Goal: Find specific page/section: Find specific page/section

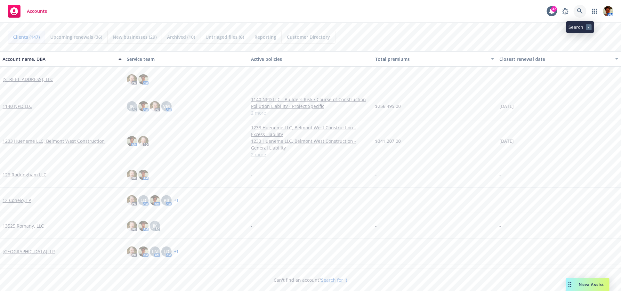
click at [581, 8] on icon at bounding box center [580, 11] width 6 height 6
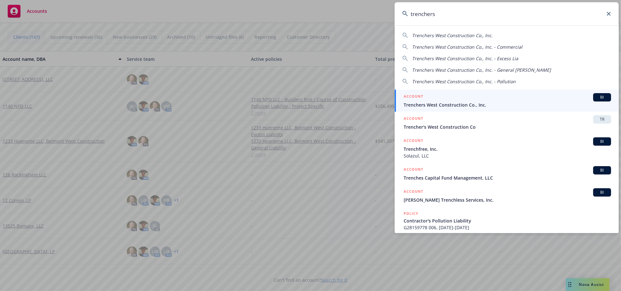
type input "trenchers"
click at [442, 98] on div "ACCOUNT BI" at bounding box center [508, 97] width 208 height 8
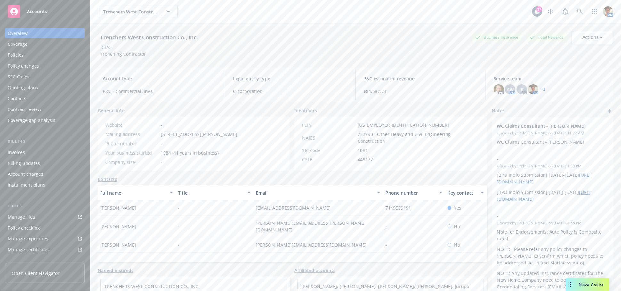
click at [39, 59] on div "Policies" at bounding box center [45, 55] width 74 height 10
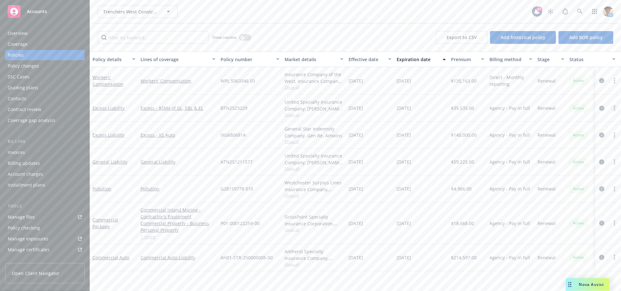
click at [615, 105] on link "more" at bounding box center [615, 108] width 8 height 8
click at [569, 196] on link "Copy logging email" at bounding box center [580, 198] width 75 height 13
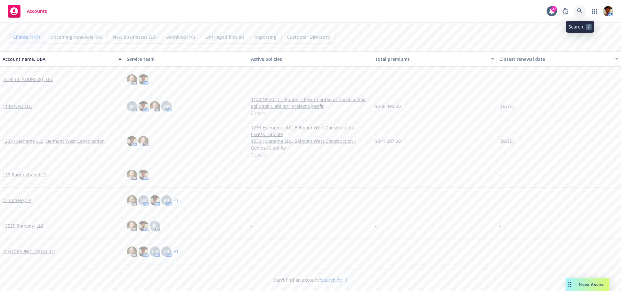
click at [582, 12] on icon at bounding box center [580, 11] width 6 height 6
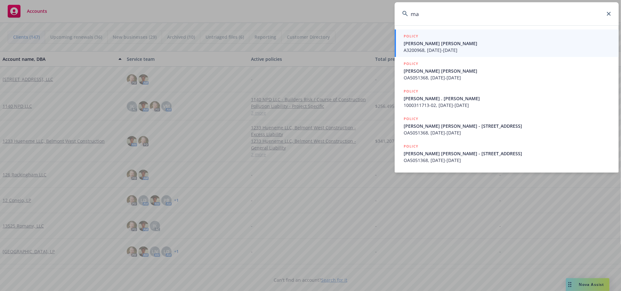
type input "m"
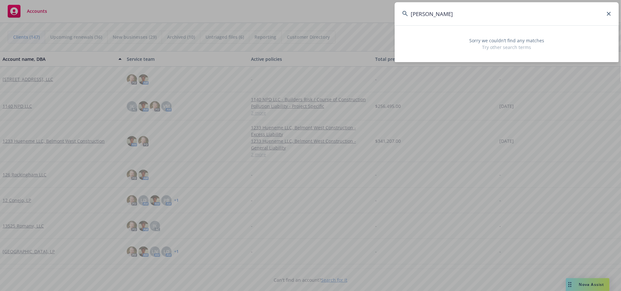
type input "[PERSON_NAME]"
